Goal: Task Accomplishment & Management: Manage account settings

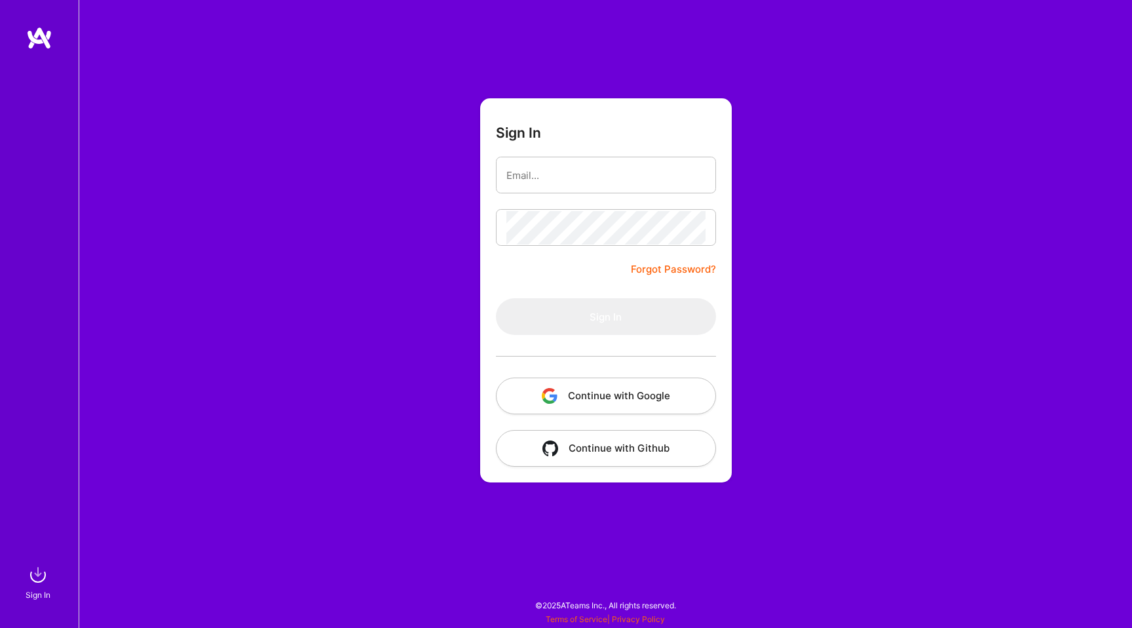
type input "[EMAIL_ADDRESS][DOMAIN_NAME]"
click at [580, 179] on input "[EMAIL_ADDRESS][DOMAIN_NAME]" at bounding box center [606, 175] width 199 height 33
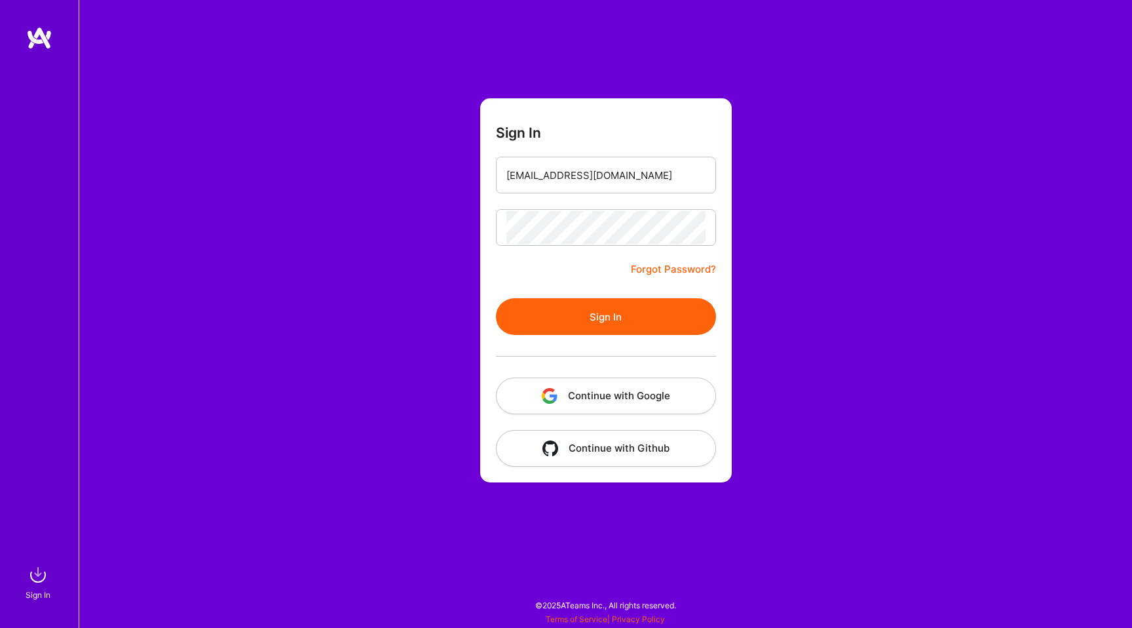
click at [584, 344] on div at bounding box center [606, 356] width 220 height 43
click at [605, 322] on button "Sign In" at bounding box center [606, 316] width 220 height 37
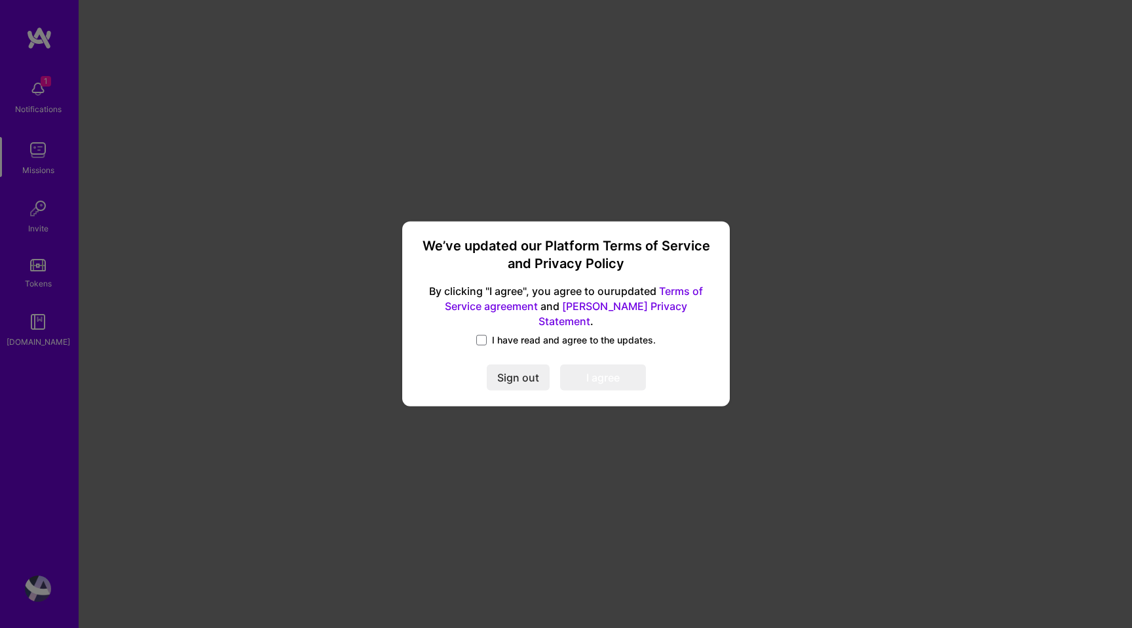
click at [537, 334] on span "I have read and agree to the updates." at bounding box center [574, 340] width 164 height 13
click at [0, 0] on input "I have read and agree to the updates." at bounding box center [0, 0] width 0 height 0
click at [613, 374] on button "I agree" at bounding box center [603, 378] width 86 height 26
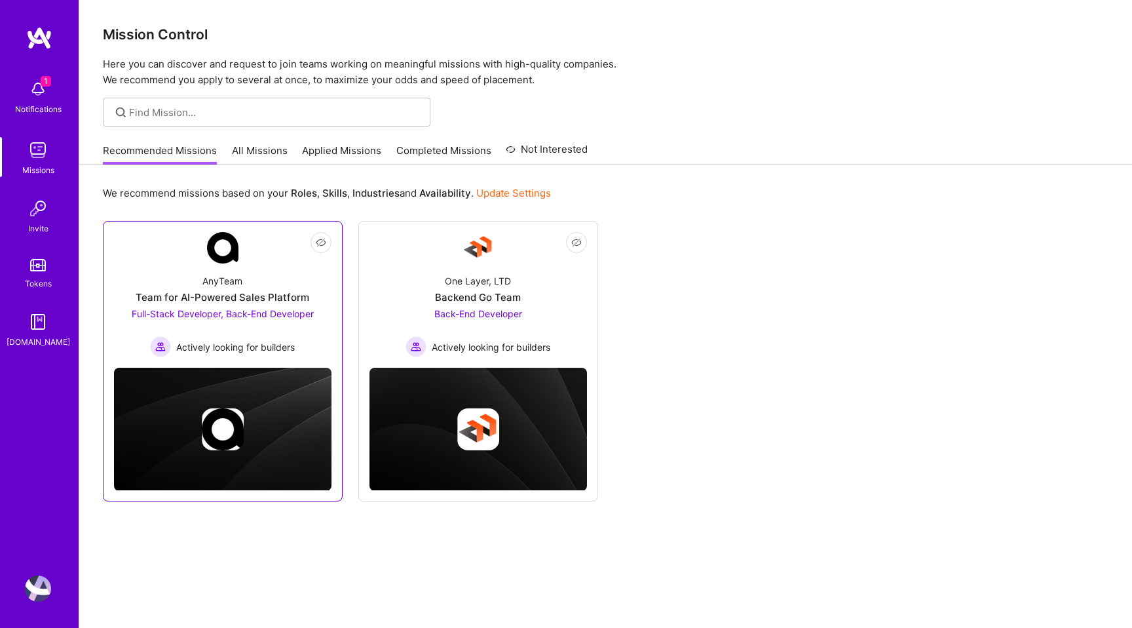
click at [221, 270] on div "AnyTeam Team for AI-Powered Sales Platform Full-Stack Developer, Back-End Devel…" at bounding box center [223, 310] width 218 height 94
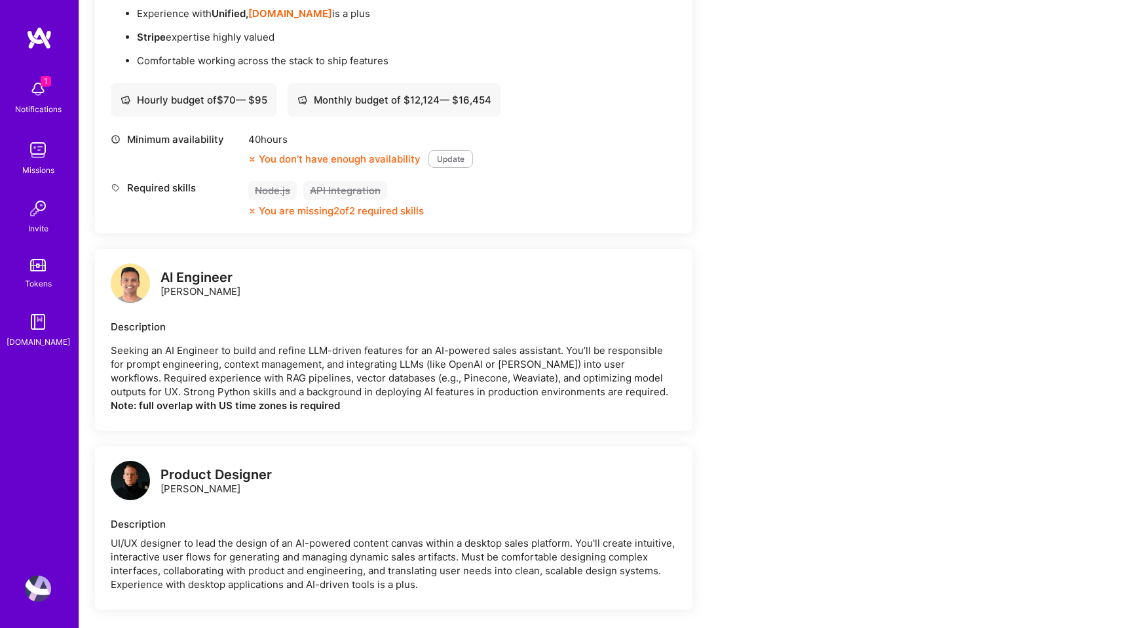
scroll to position [1162, 0]
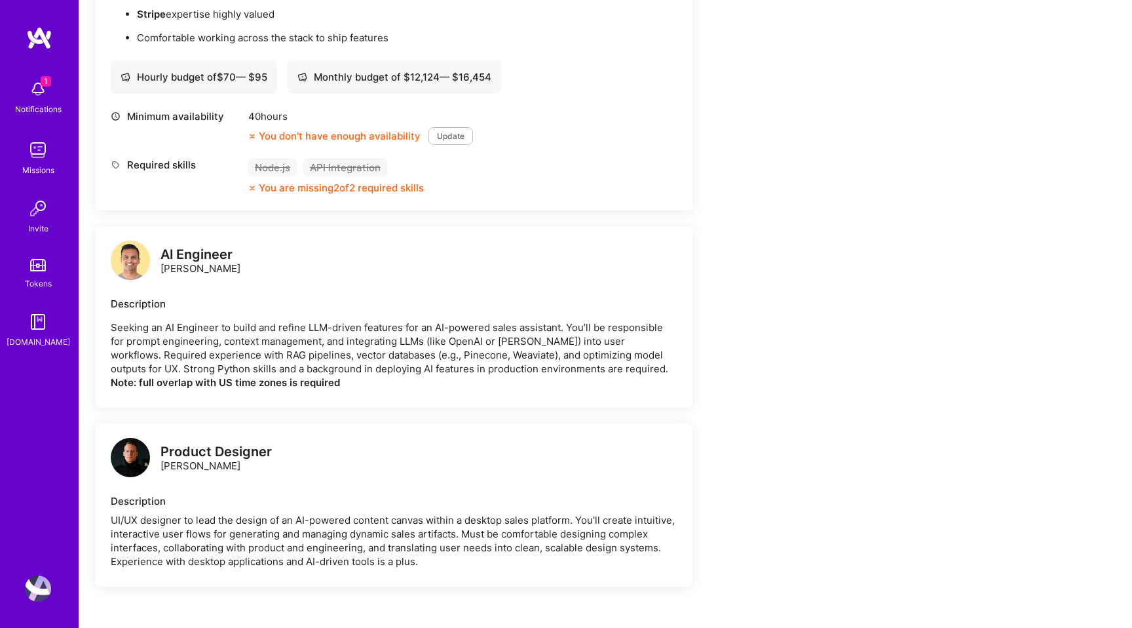
click at [147, 331] on p "Seeking an AI Engineer to build and refine LLM-driven features for an AI-powere…" at bounding box center [394, 354] width 566 height 69
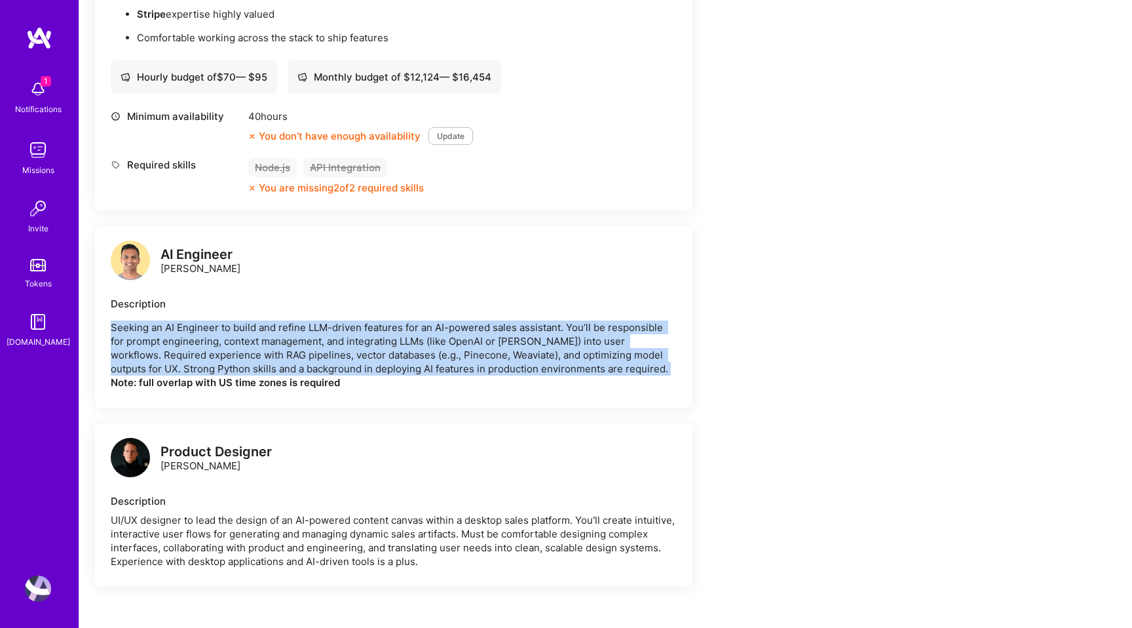
click at [147, 331] on p "Seeking an AI Engineer to build and refine LLM-driven features for an AI-powere…" at bounding box center [394, 354] width 566 height 69
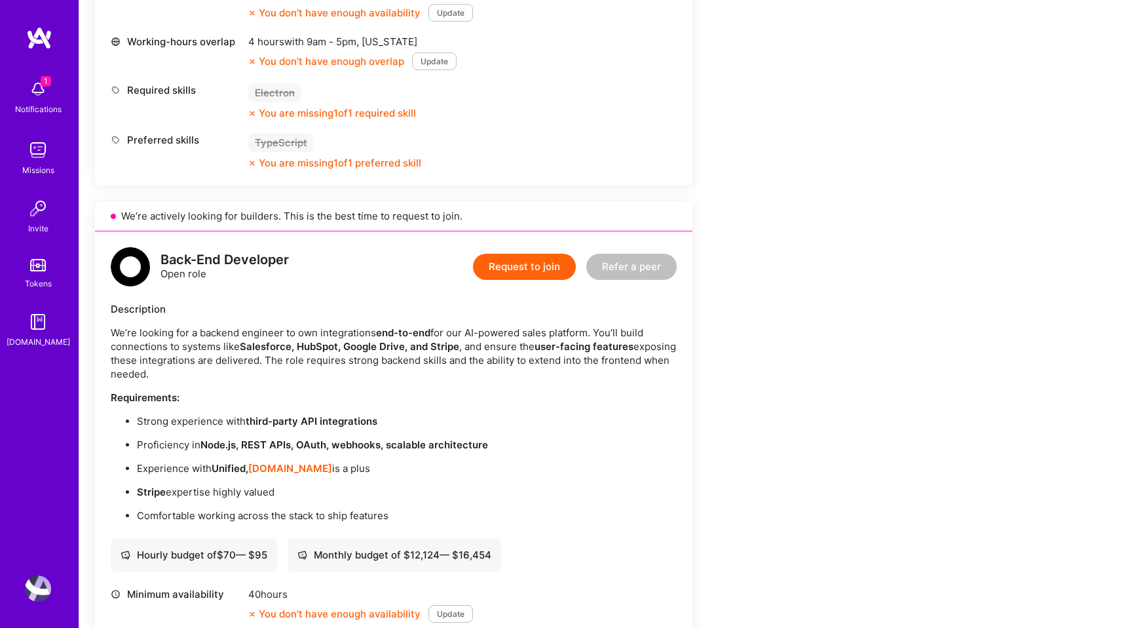
scroll to position [681, 0]
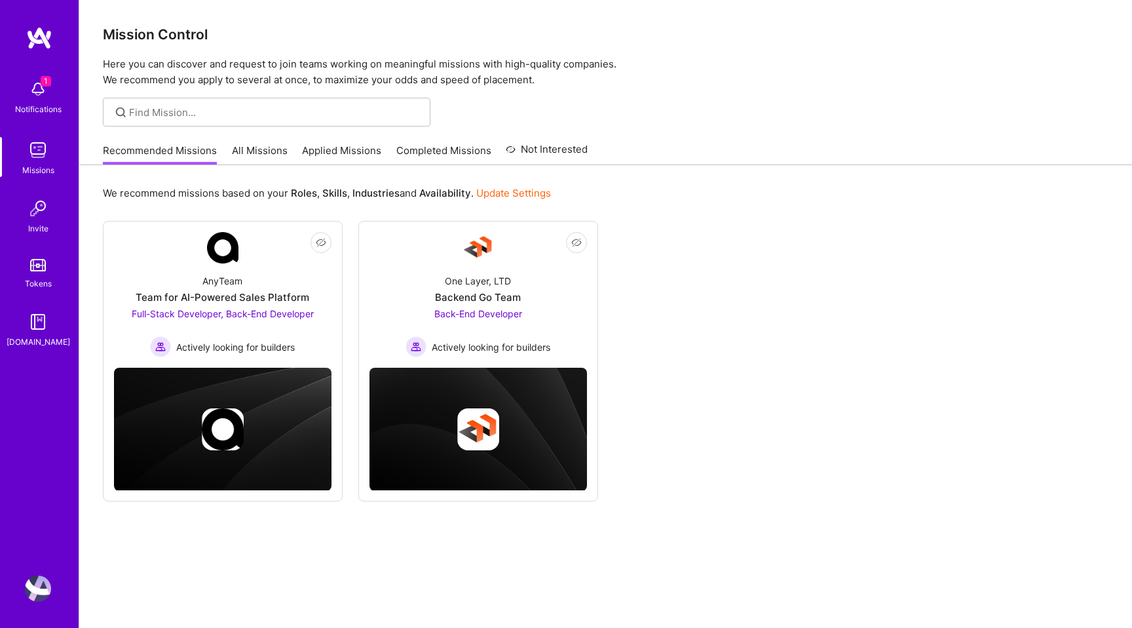
click at [414, 147] on link "Completed Missions" at bounding box center [443, 155] width 95 height 22
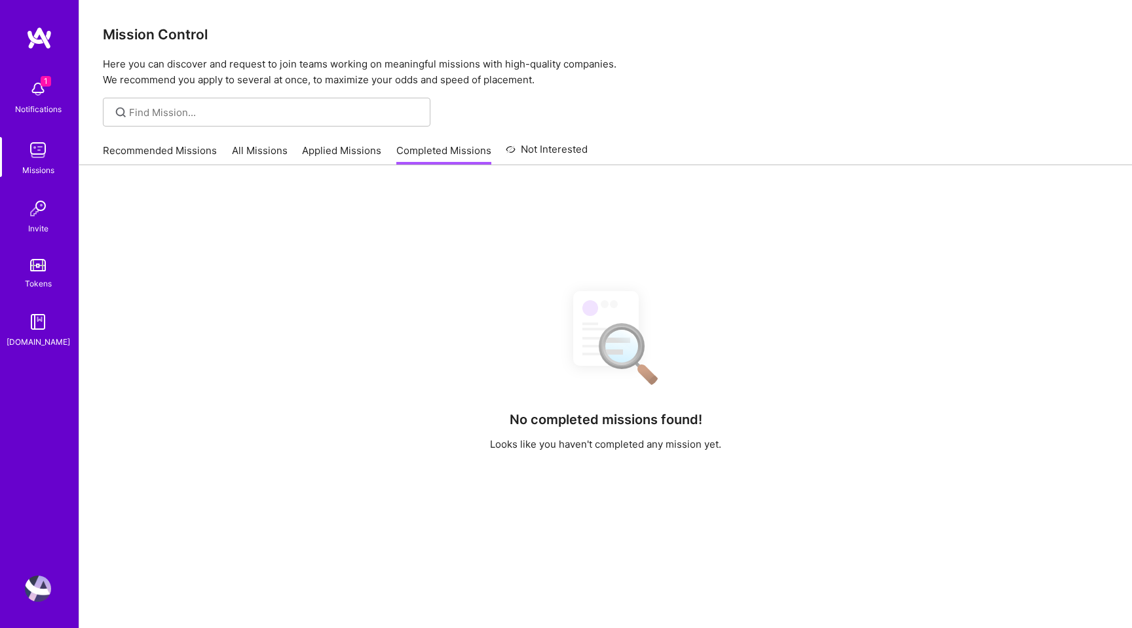
click at [356, 147] on link "Applied Missions" at bounding box center [341, 155] width 79 height 22
click at [275, 147] on link "All Missions" at bounding box center [260, 155] width 56 height 22
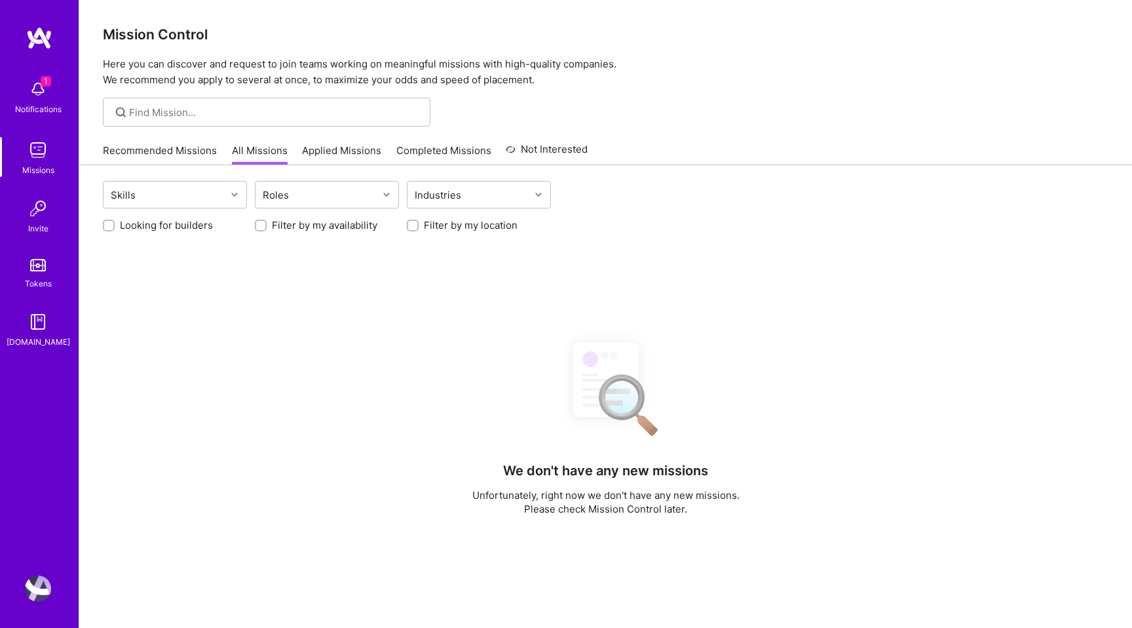
click at [189, 149] on link "Recommended Missions" at bounding box center [160, 155] width 114 height 22
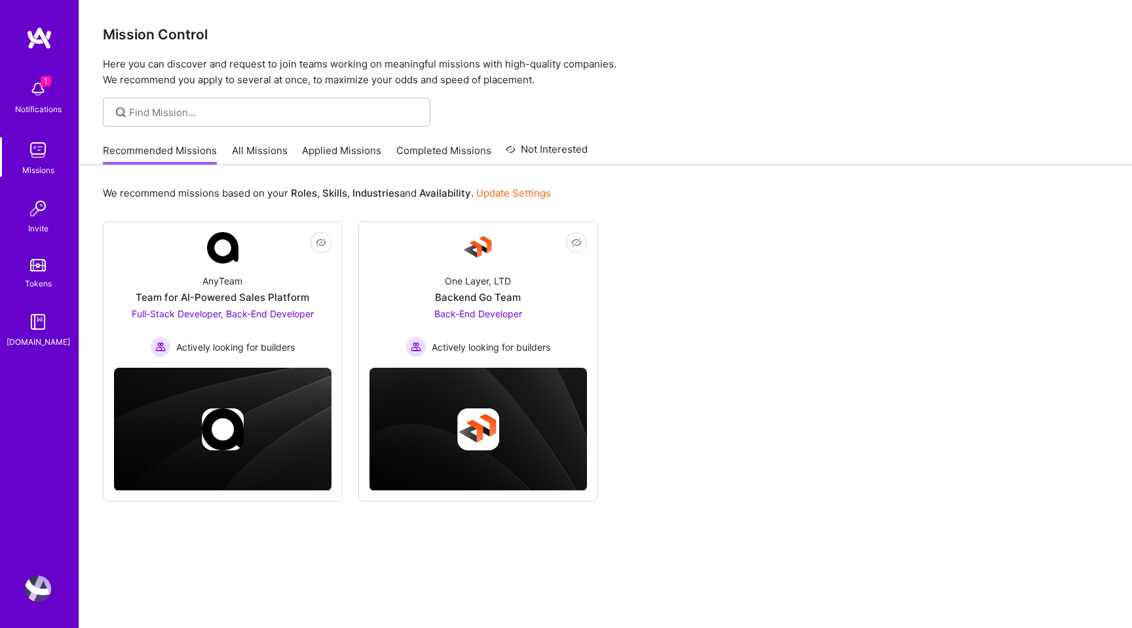
click at [539, 193] on link "Update Settings" at bounding box center [513, 193] width 75 height 12
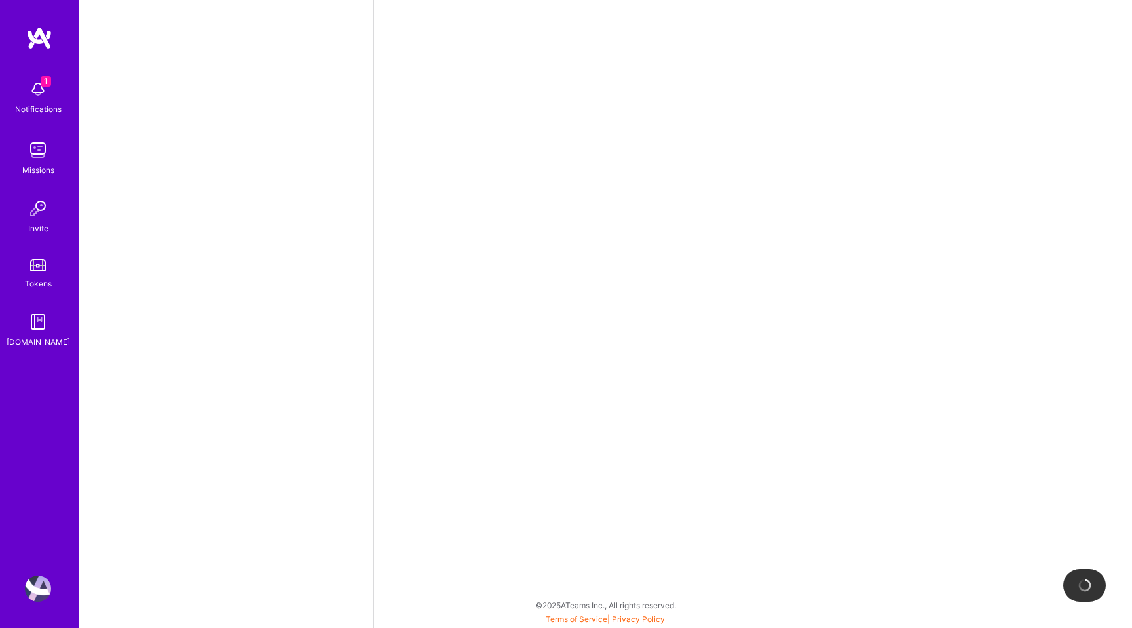
scroll to position [461, 0]
select select "US"
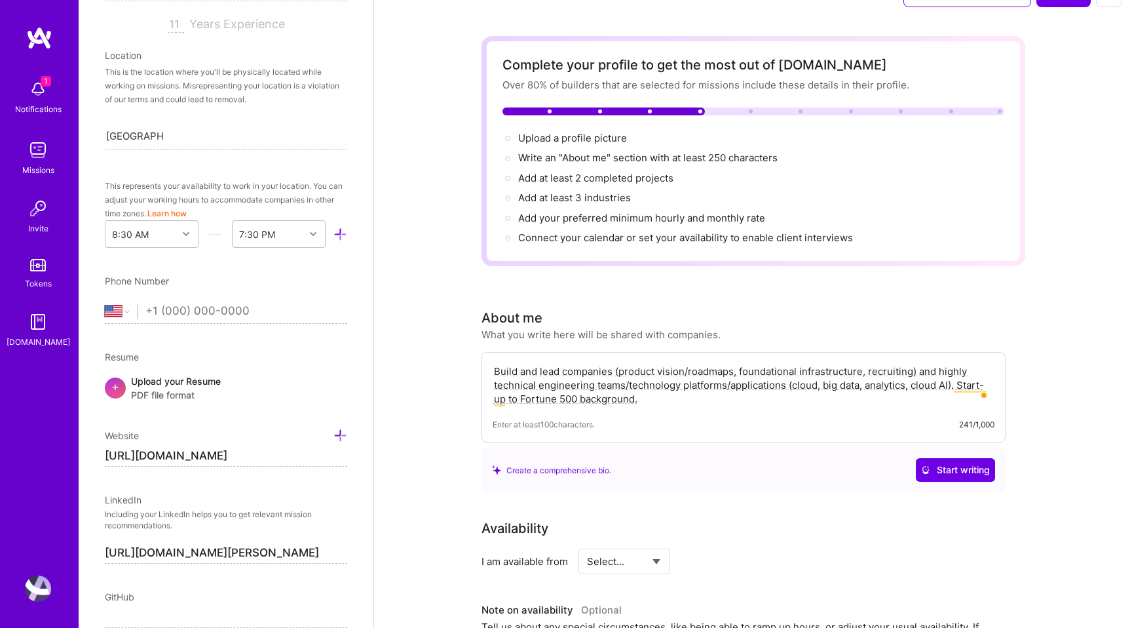
scroll to position [225, 0]
click at [181, 134] on div "[GEOGRAPHIC_DATA], [GEOGRAPHIC_DATA] [GEOGRAPHIC_DATA], [GEOGRAPHIC_DATA]" at bounding box center [226, 133] width 242 height 28
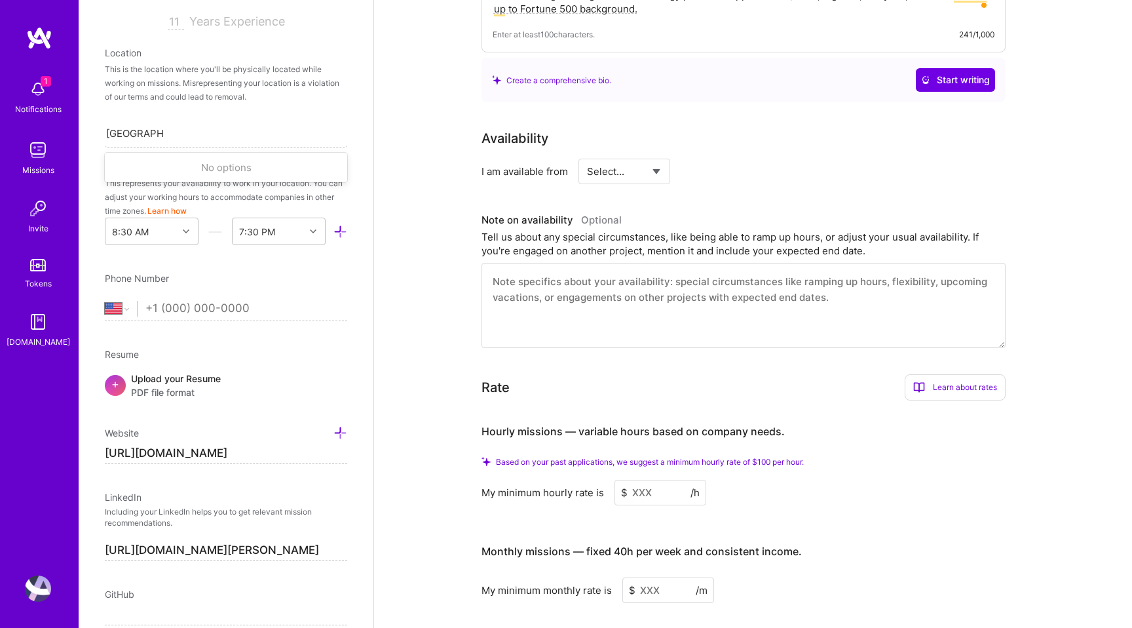
scroll to position [392, 0]
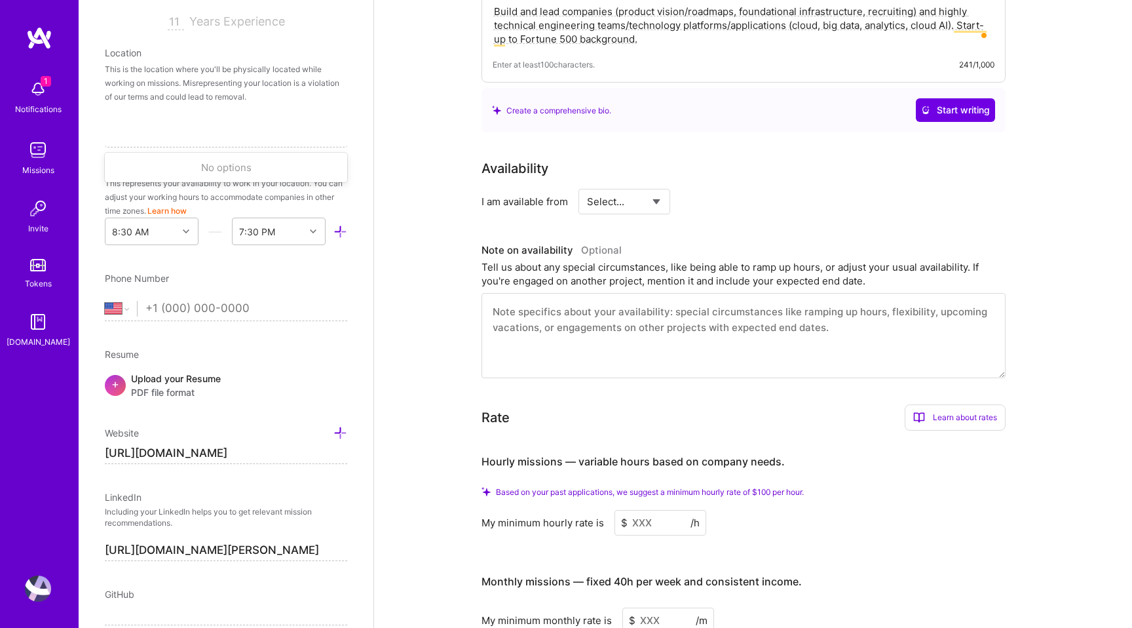
click at [41, 73] on div "1 Notifications" at bounding box center [37, 95] width 81 height 45
click at [33, 216] on img at bounding box center [38, 208] width 26 height 26
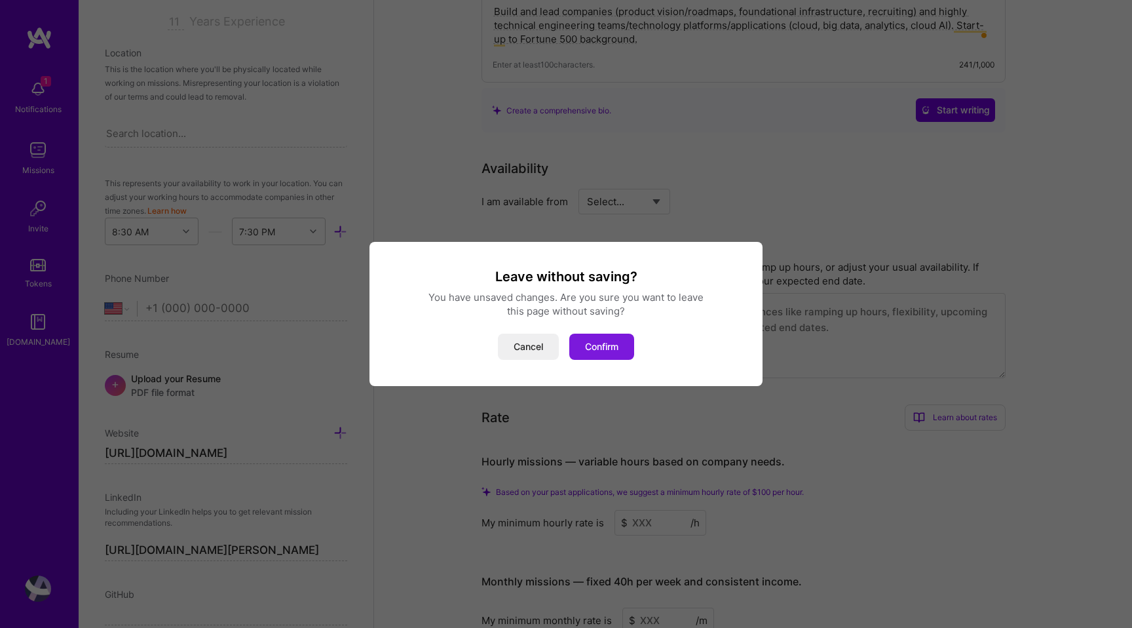
click at [590, 344] on button "Confirm" at bounding box center [601, 347] width 65 height 26
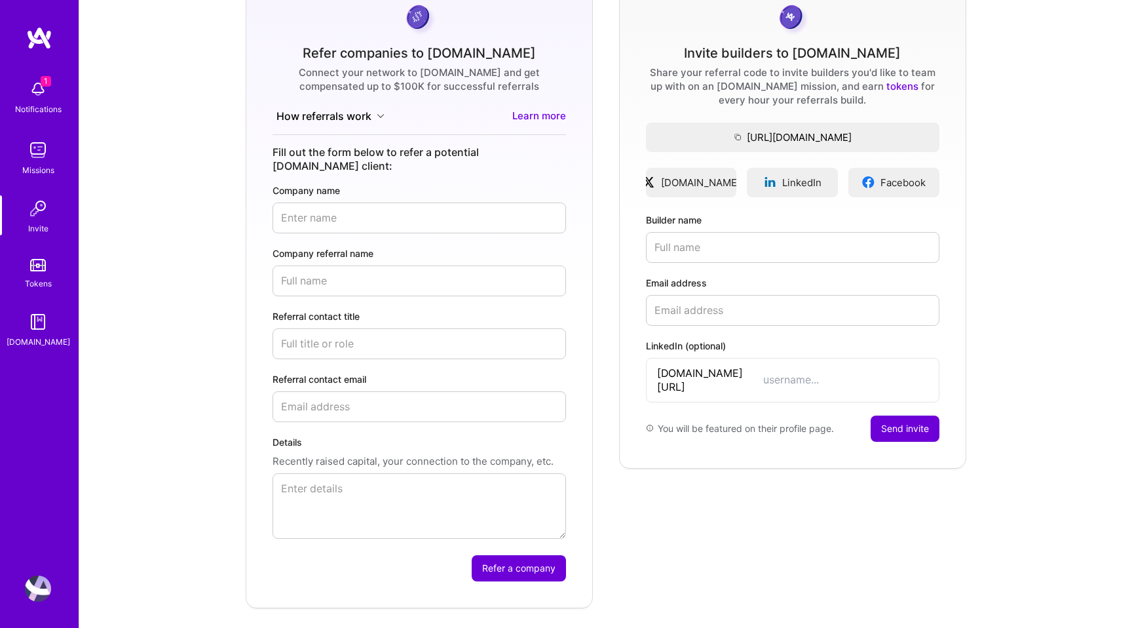
scroll to position [123, 0]
click at [35, 269] on img at bounding box center [38, 265] width 16 height 12
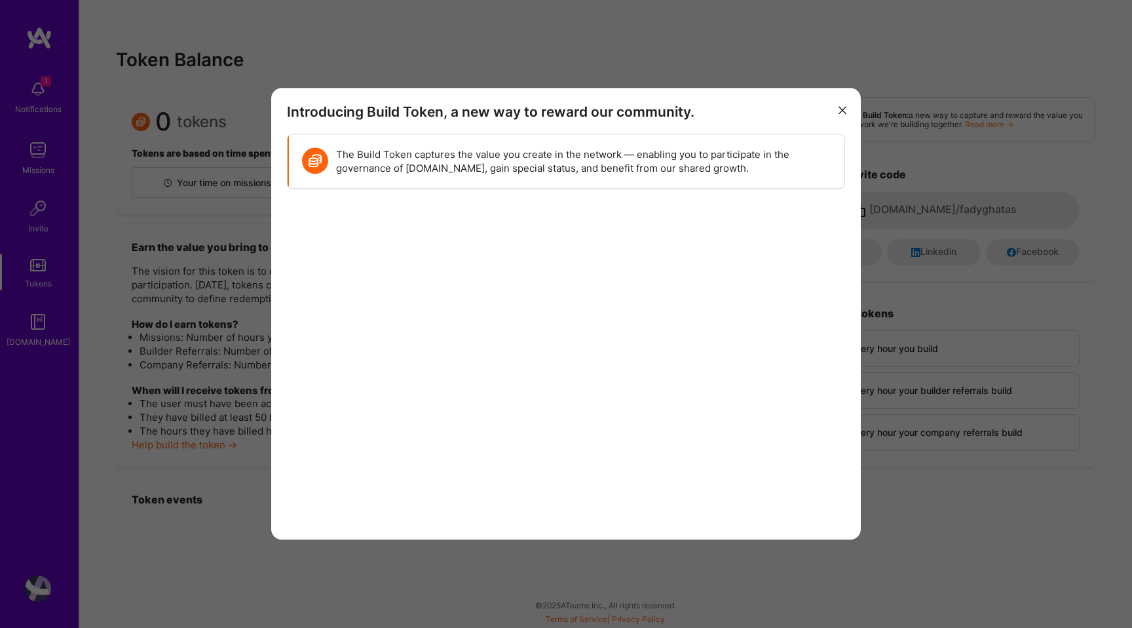
click at [843, 106] on icon "modal" at bounding box center [843, 110] width 8 height 8
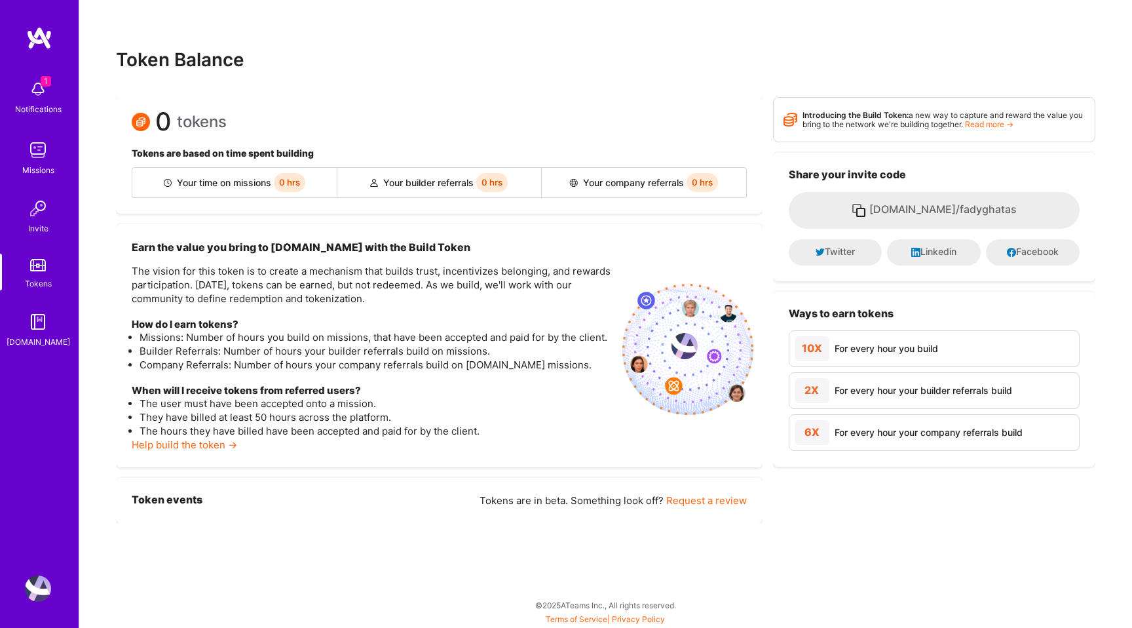
click at [56, 318] on link "[DOMAIN_NAME]" at bounding box center [37, 329] width 81 height 40
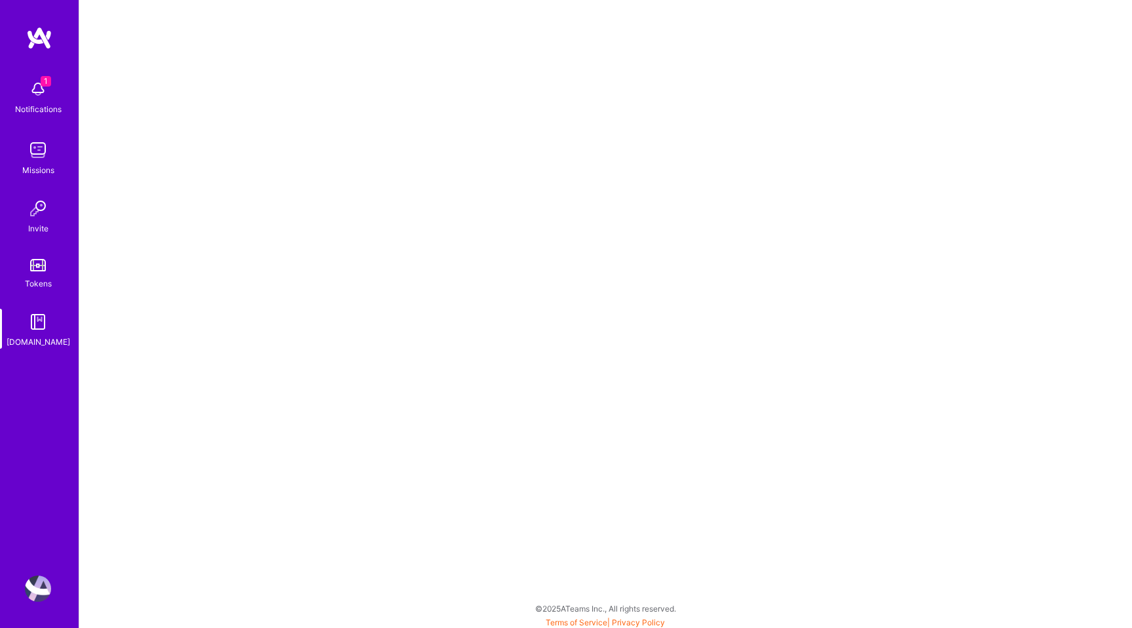
click at [26, 144] on img at bounding box center [38, 150] width 26 height 26
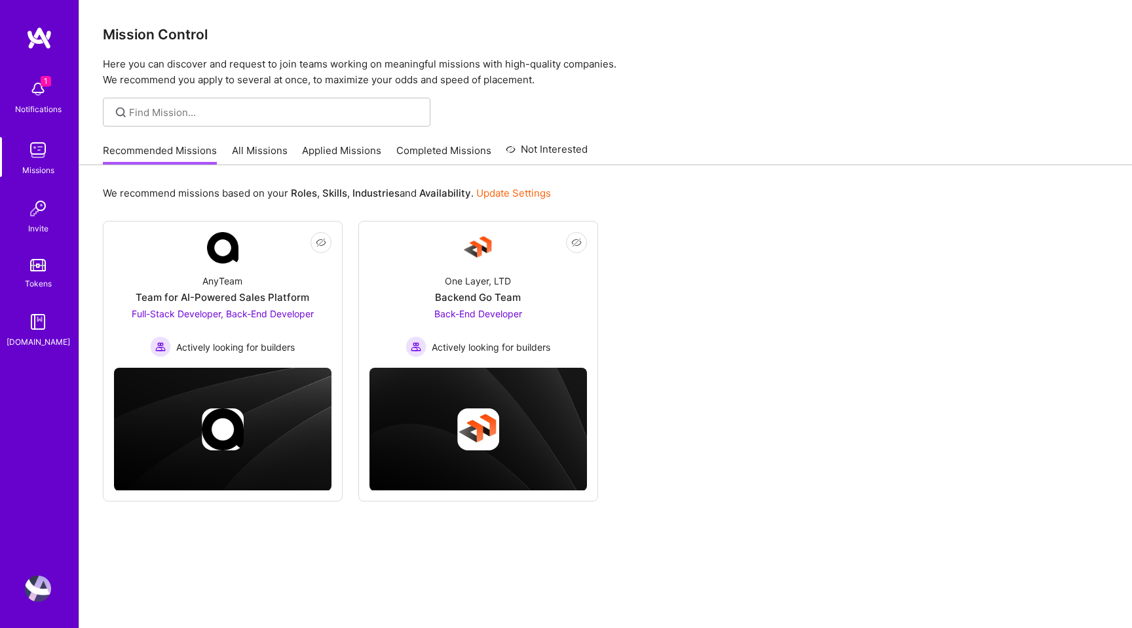
click at [238, 144] on link "All Missions" at bounding box center [260, 155] width 56 height 22
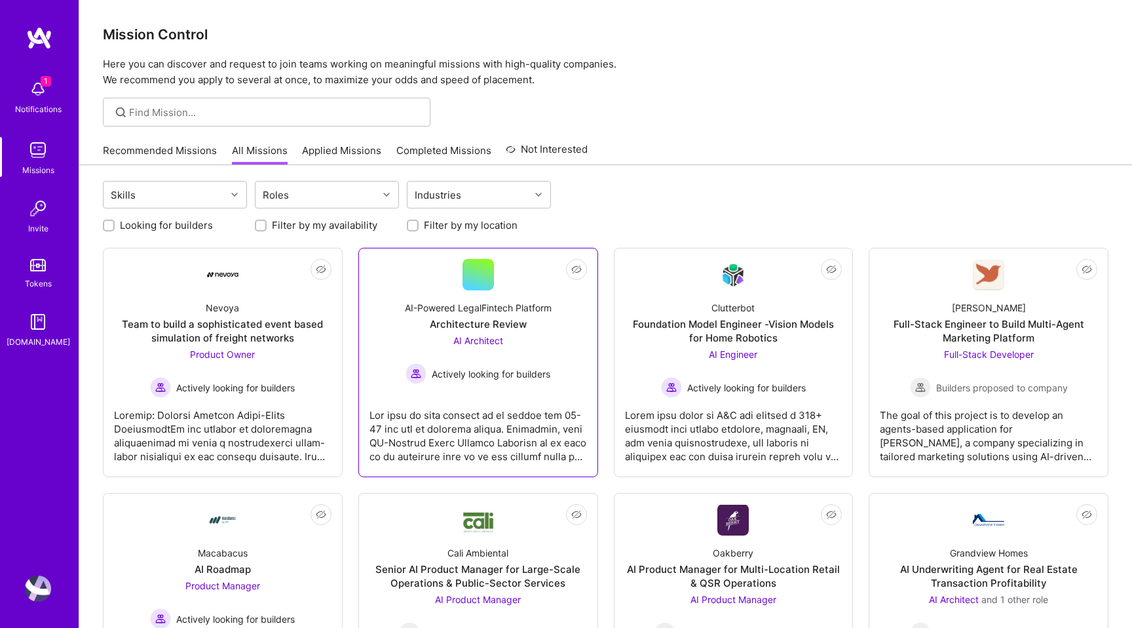
click at [480, 326] on div "Architecture Review" at bounding box center [478, 324] width 97 height 14
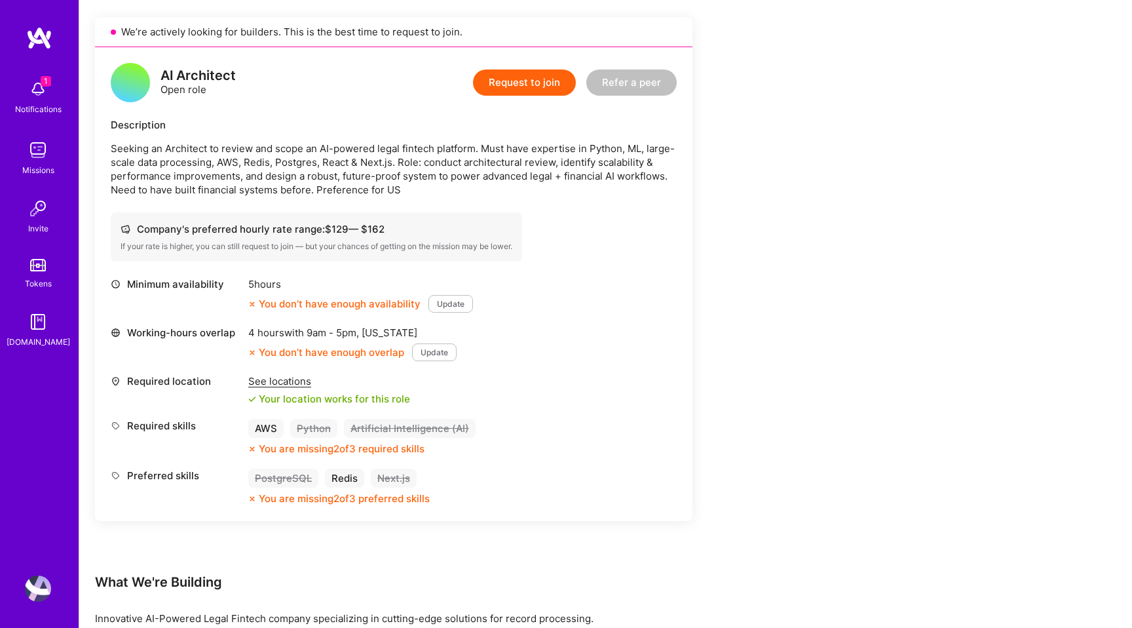
scroll to position [297, 0]
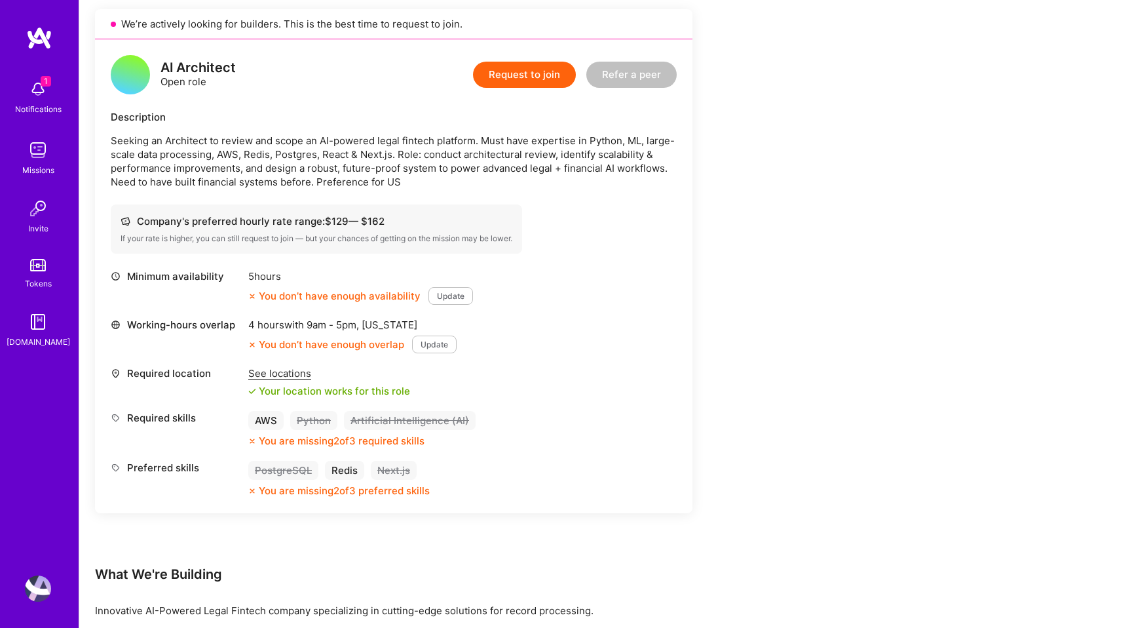
click at [358, 394] on div "Your location works for this role" at bounding box center [329, 391] width 162 height 14
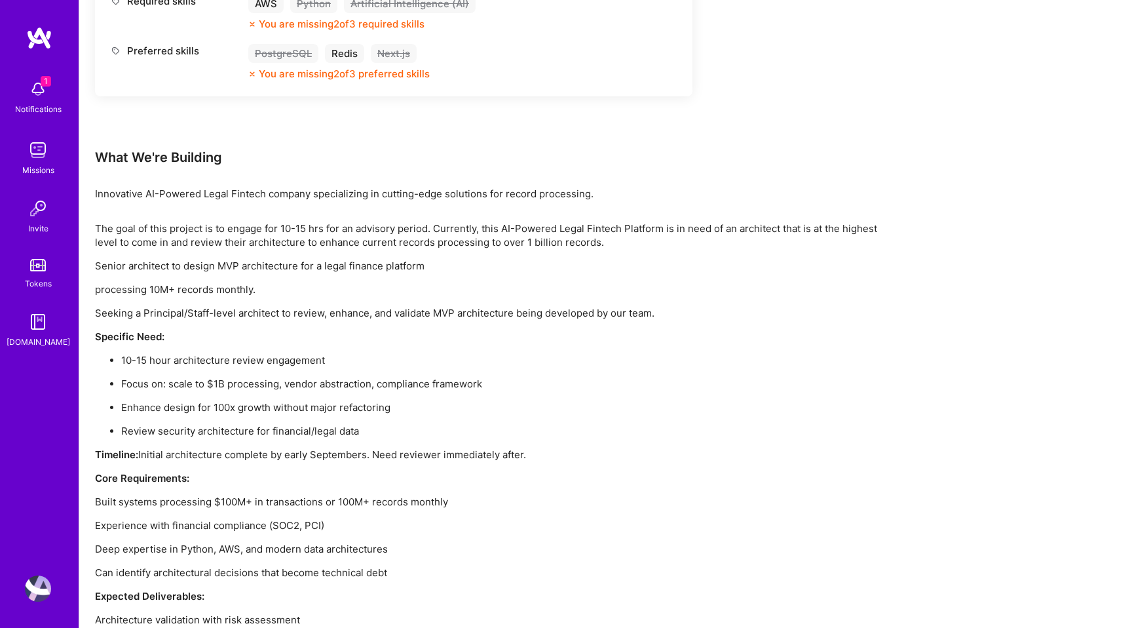
scroll to position [718, 0]
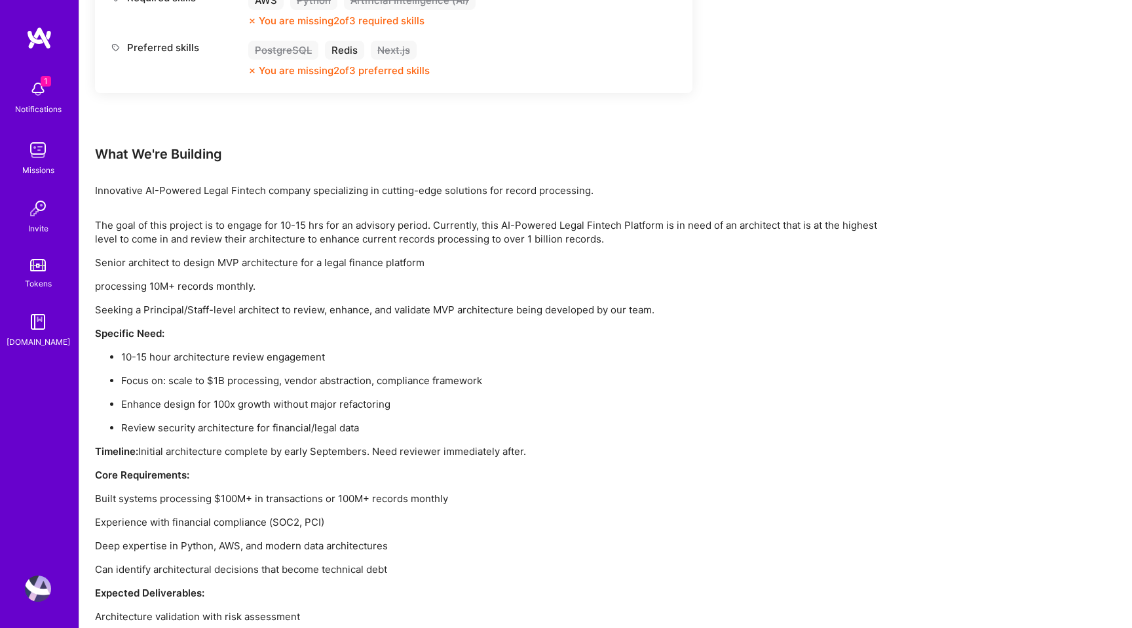
click at [44, 96] on img at bounding box center [38, 89] width 26 height 26
click at [476, 241] on div "1 1 Notifications Missions Invite Tokens [DOMAIN_NAME] Profile Close Mark all a…" at bounding box center [566, 17] width 1132 height 1470
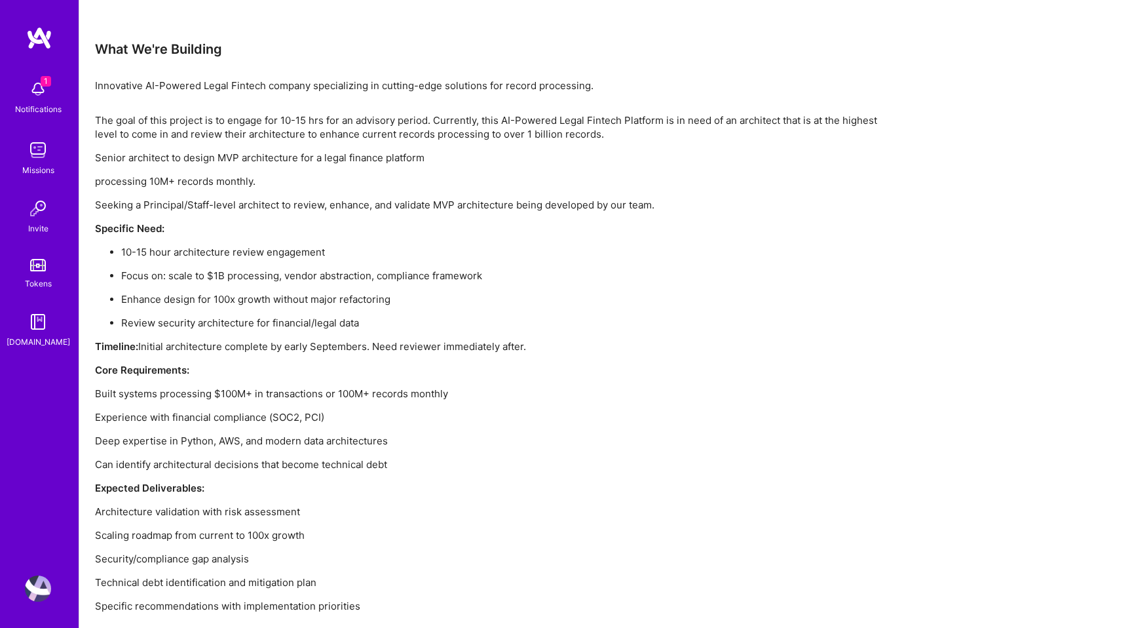
scroll to position [821, 0]
click at [50, 36] on img at bounding box center [39, 38] width 26 height 24
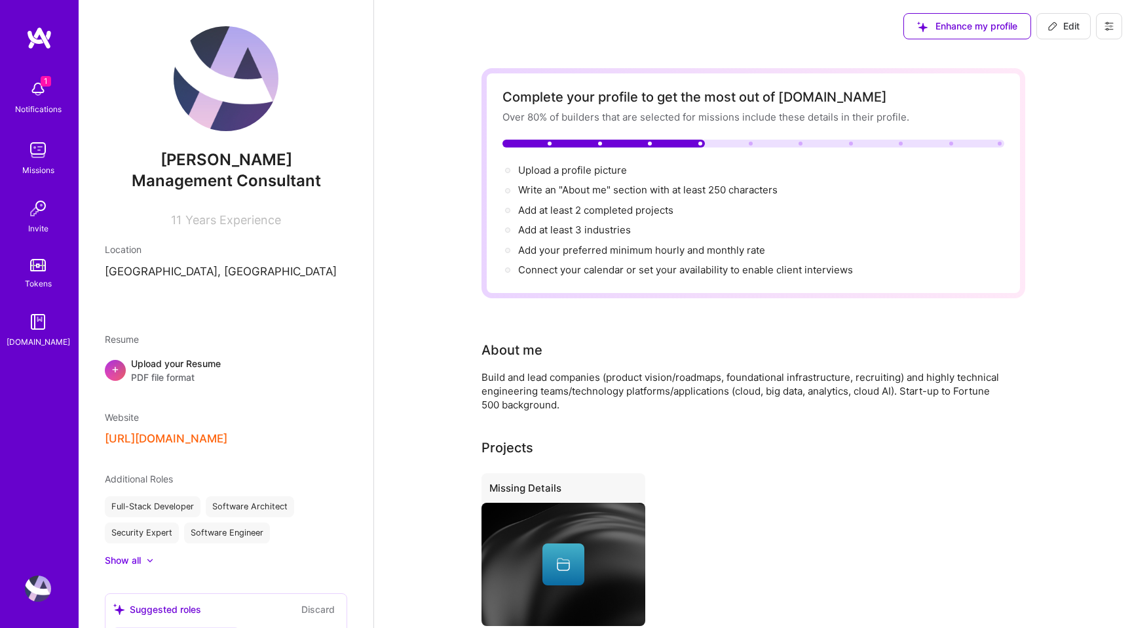
click at [162, 280] on div "[PERSON_NAME] Management Consultant 11 Years Experience Location [GEOGRAPHIC_DA…" at bounding box center [226, 314] width 295 height 628
drag, startPoint x: 162, startPoint y: 280, endPoint x: 126, endPoint y: 275, distance: 36.3
click at [126, 275] on div "[PERSON_NAME] Management Consultant 11 Years Experience Location [GEOGRAPHIC_DA…" at bounding box center [226, 314] width 295 height 628
click at [116, 273] on p "[GEOGRAPHIC_DATA], [GEOGRAPHIC_DATA]" at bounding box center [226, 272] width 242 height 16
drag, startPoint x: 116, startPoint y: 273, endPoint x: 152, endPoint y: 274, distance: 36.1
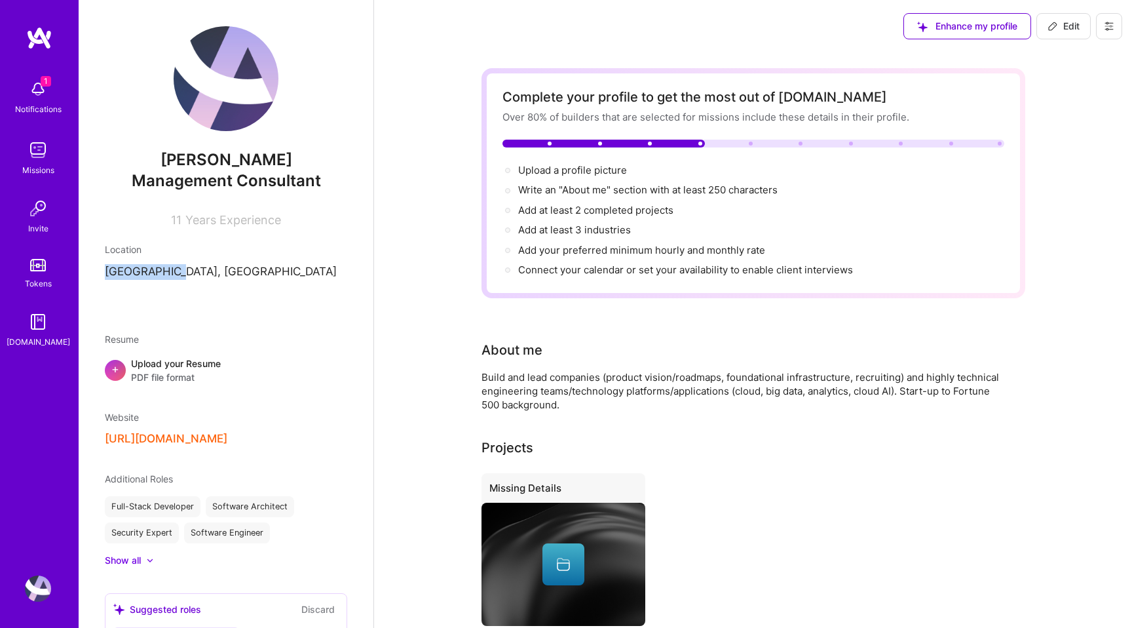
click at [152, 274] on p "[GEOGRAPHIC_DATA], [GEOGRAPHIC_DATA]" at bounding box center [226, 272] width 242 height 16
click at [35, 72] on div "1 Notifications Missions Invite Tokens [DOMAIN_NAME]" at bounding box center [39, 291] width 79 height 531
click at [45, 97] on img at bounding box center [38, 89] width 26 height 26
click at [43, 31] on img at bounding box center [39, 38] width 26 height 24
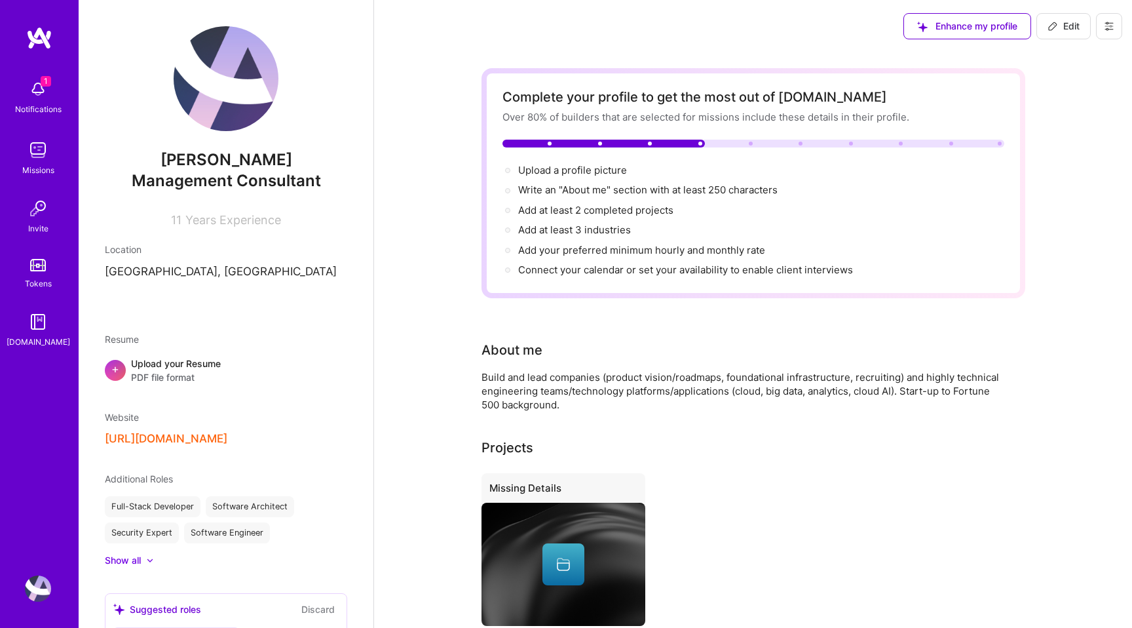
click at [50, 42] on img at bounding box center [39, 38] width 26 height 24
click at [1059, 27] on span "Edit" at bounding box center [1064, 26] width 32 height 13
select select "US"
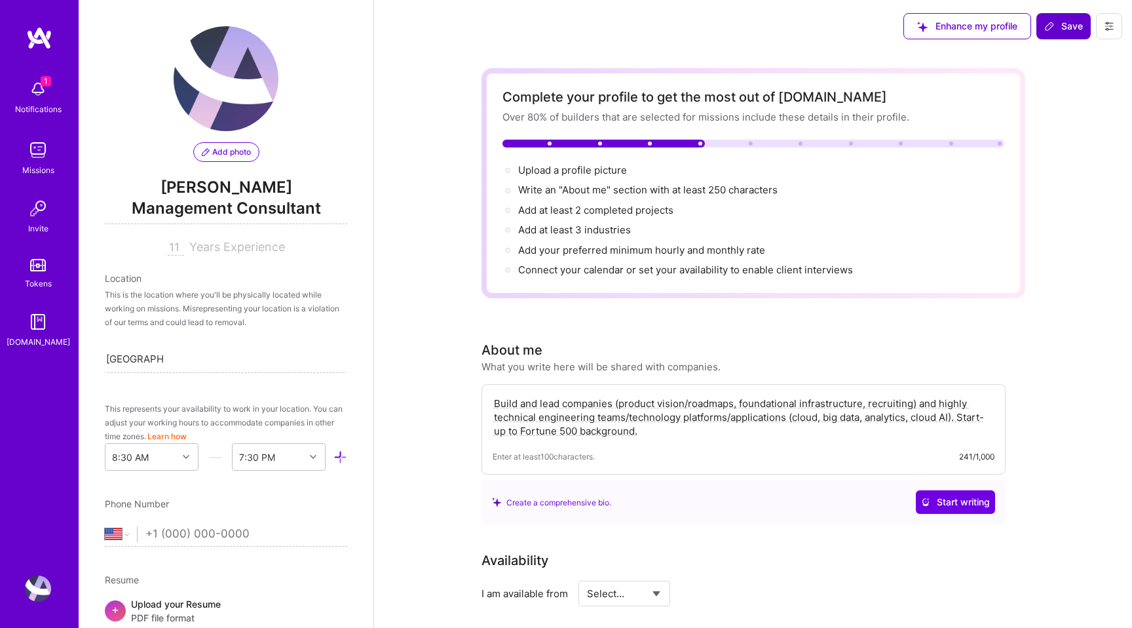
scroll to position [461, 0]
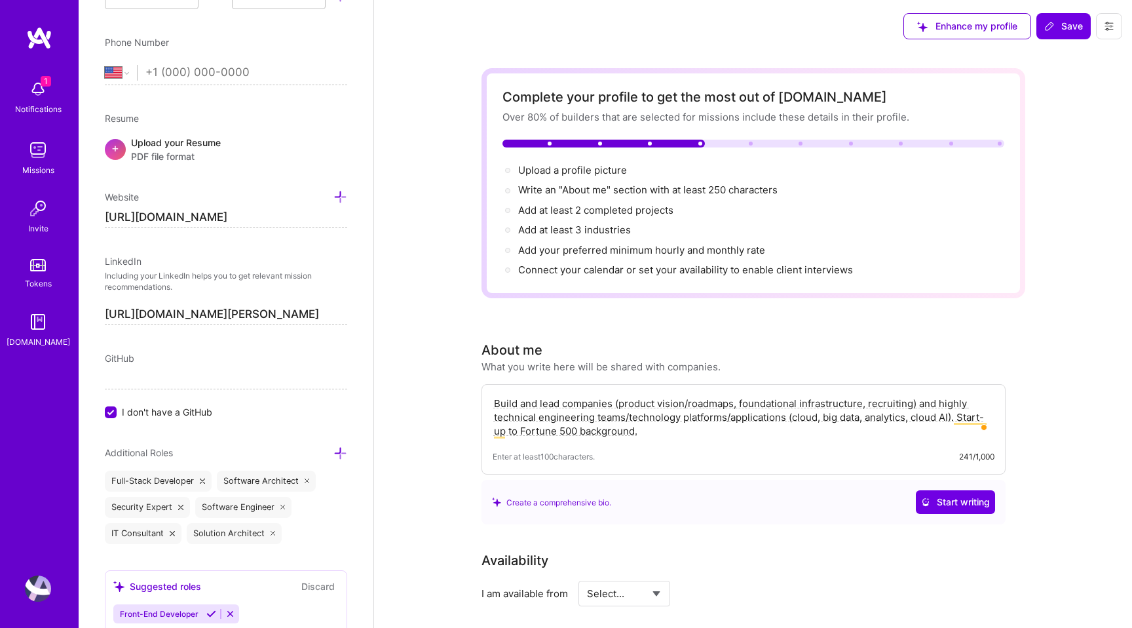
click at [233, 224] on input "[URL][DOMAIN_NAME]" at bounding box center [226, 217] width 242 height 21
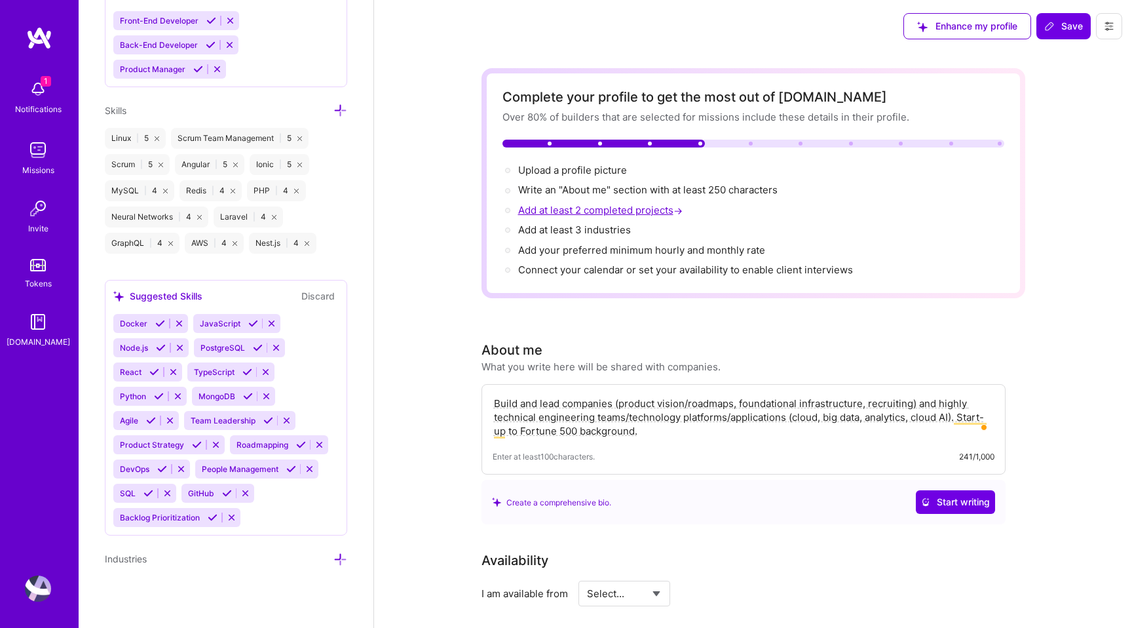
scroll to position [22, 0]
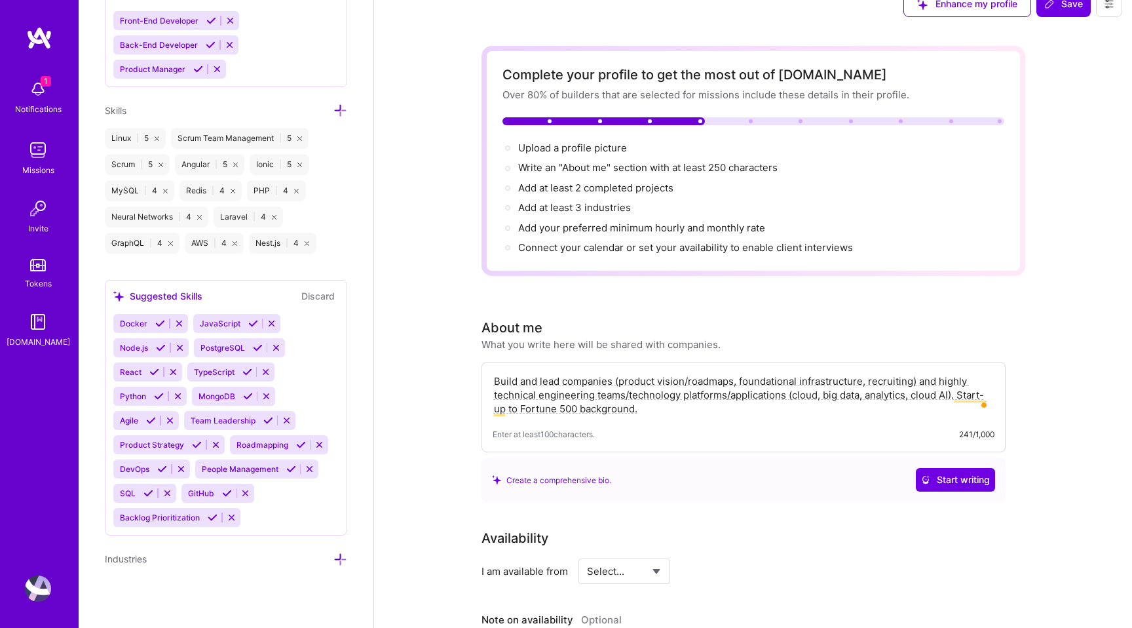
click at [40, 104] on div "Notifications" at bounding box center [38, 109] width 47 height 14
click at [40, 168] on div "Missions" at bounding box center [38, 170] width 32 height 14
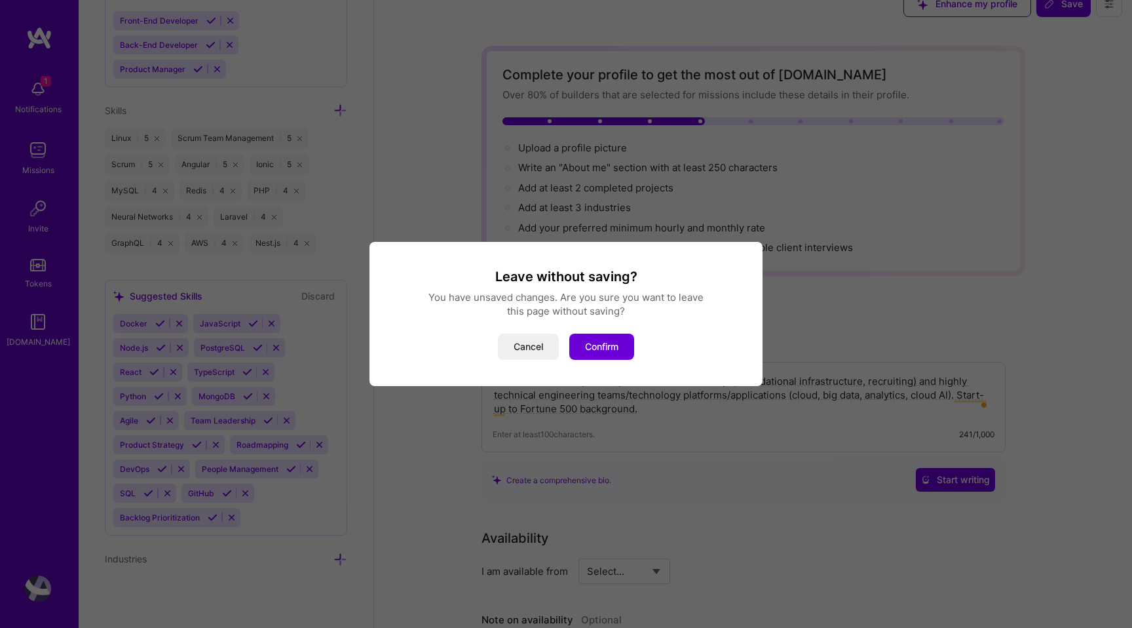
click at [626, 368] on div "Leave without saving? You have unsaved changes. Are you sure you want to leave …" at bounding box center [566, 314] width 393 height 144
click at [608, 337] on button "Confirm" at bounding box center [601, 347] width 65 height 26
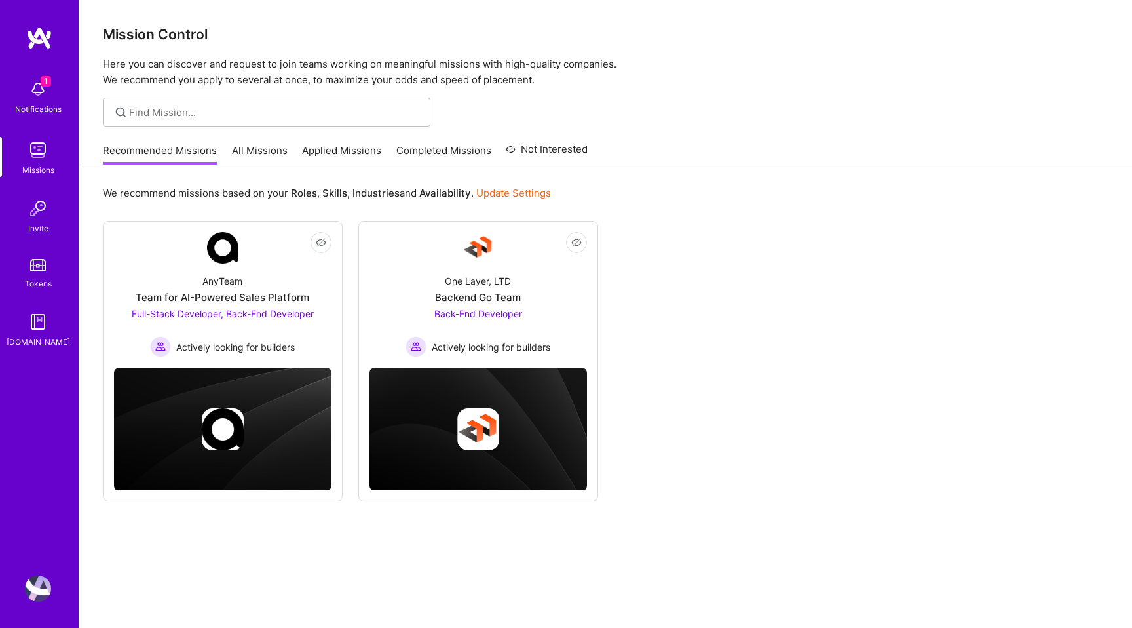
click at [248, 155] on link "All Missions" at bounding box center [260, 155] width 56 height 22
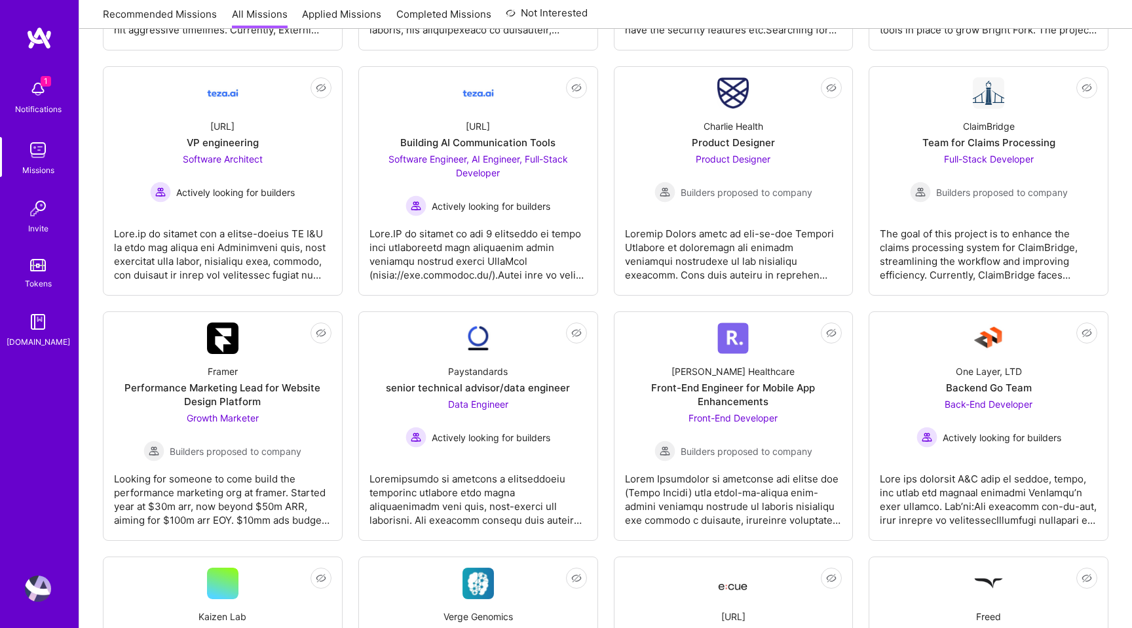
scroll to position [1183, 0]
